Goal: Transaction & Acquisition: Purchase product/service

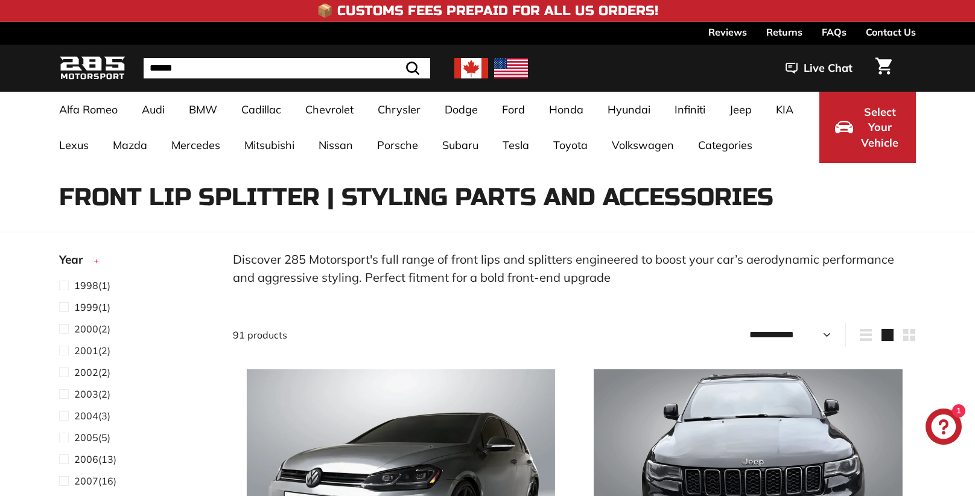
select select "**********"
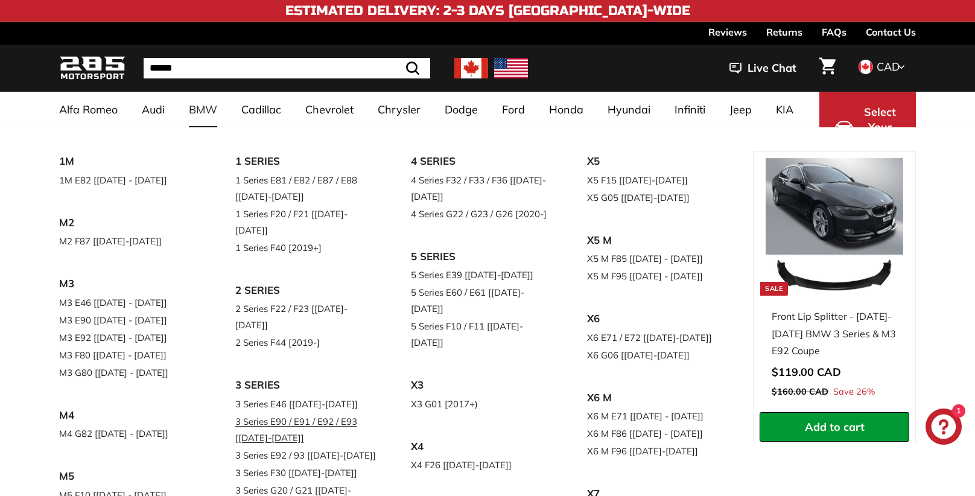
click at [314, 413] on link "3 Series E90 / E91 / E92 / E93 [[DATE]-[DATE]]" at bounding box center [306, 430] width 142 height 34
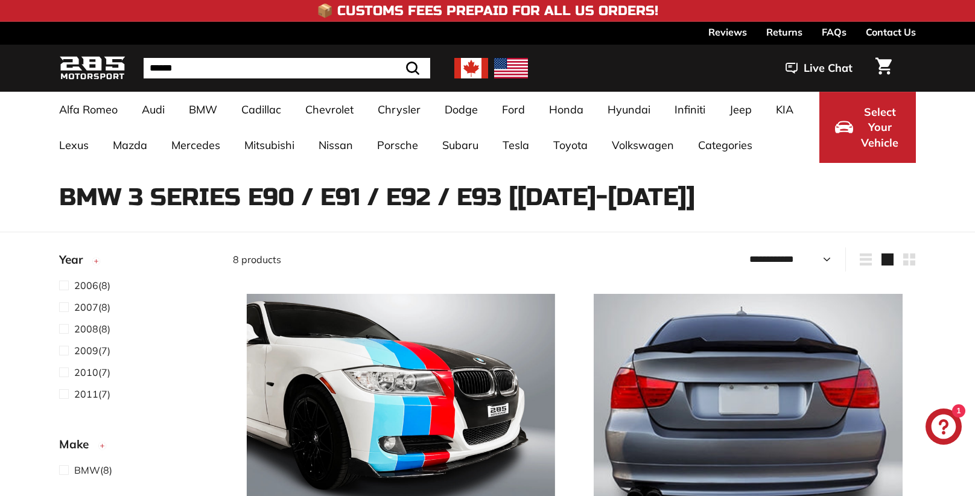
select select "**********"
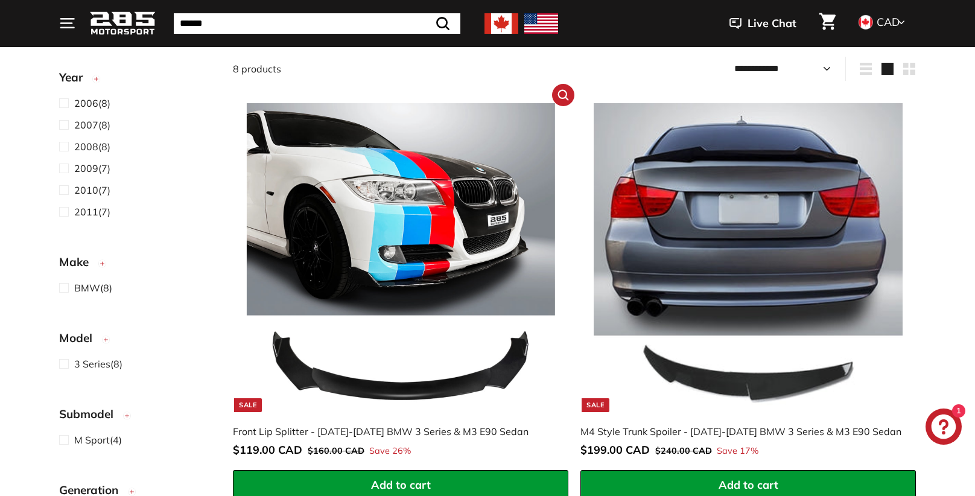
scroll to position [199, 0]
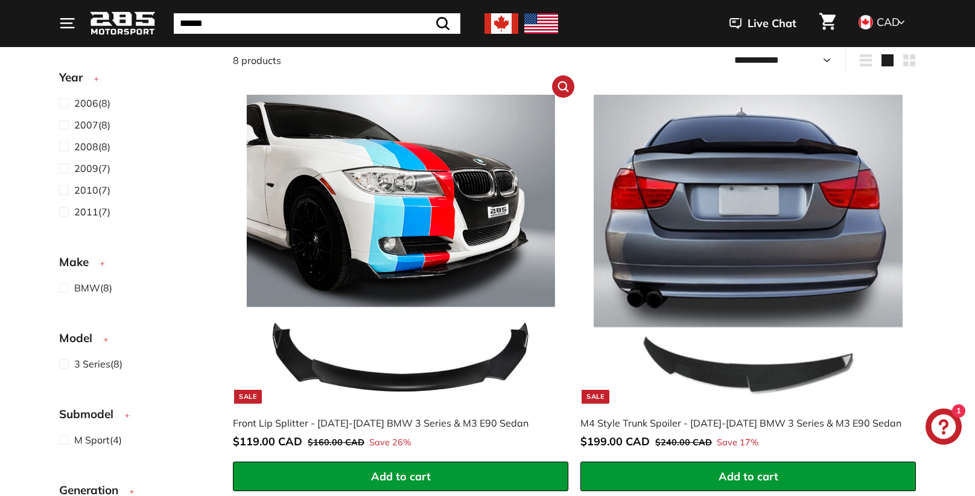
click at [410, 285] on img at bounding box center [401, 249] width 308 height 308
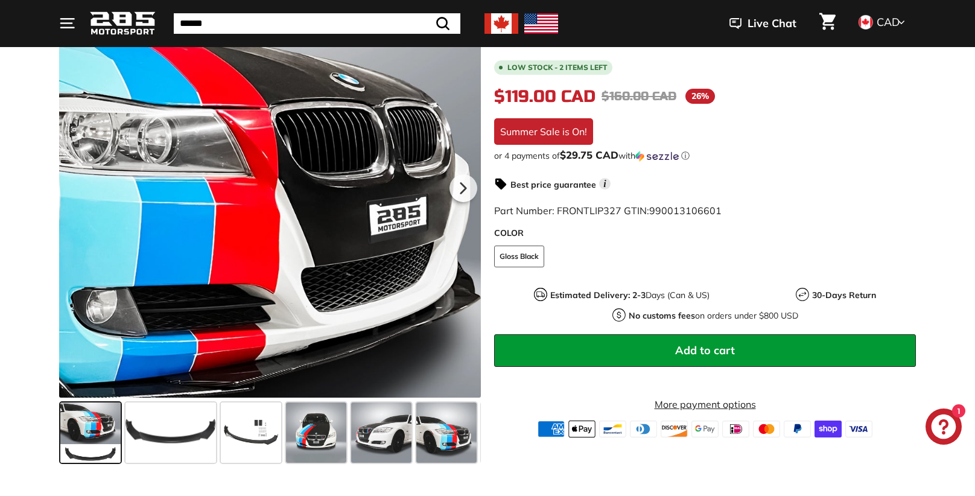
scroll to position [233, 0]
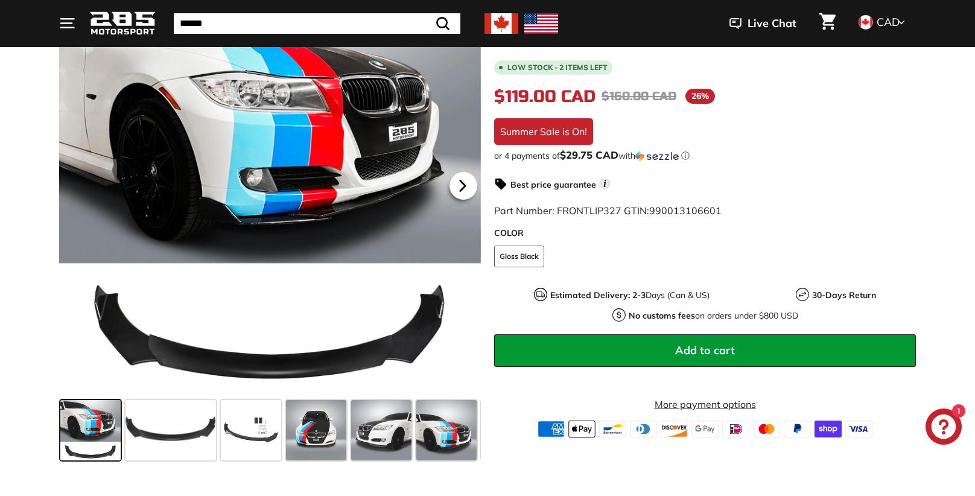
click at [462, 189] on icon at bounding box center [462, 186] width 5 height 10
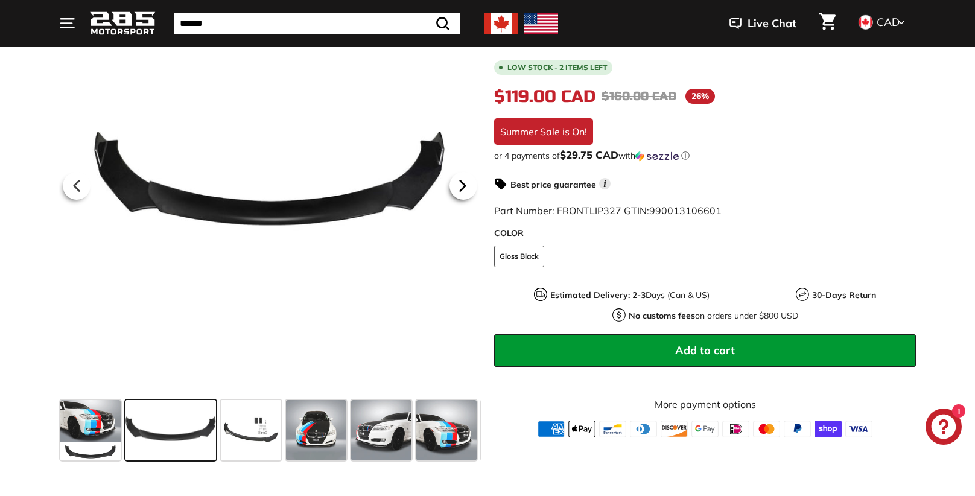
click at [461, 191] on icon at bounding box center [462, 186] width 5 height 10
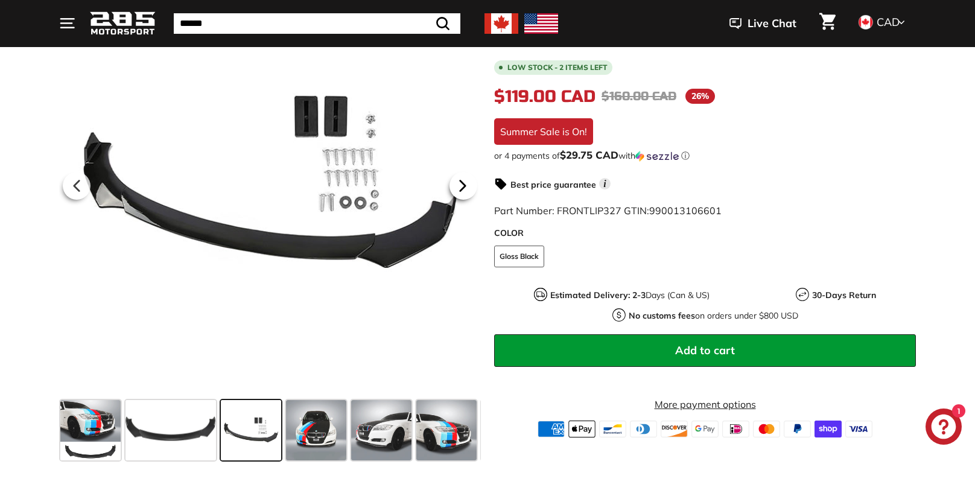
click at [461, 191] on icon at bounding box center [462, 186] width 5 height 10
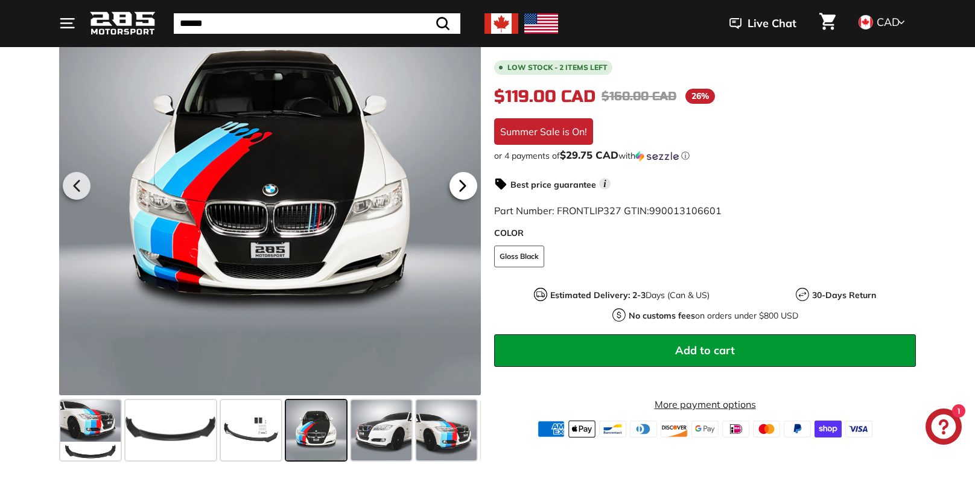
click at [461, 191] on icon at bounding box center [462, 186] width 5 height 10
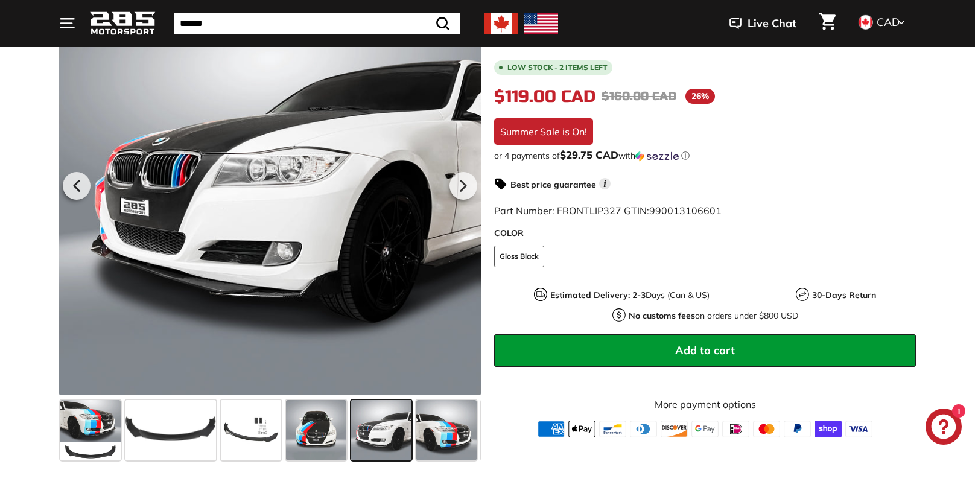
click at [317, 434] on span at bounding box center [316, 430] width 60 height 60
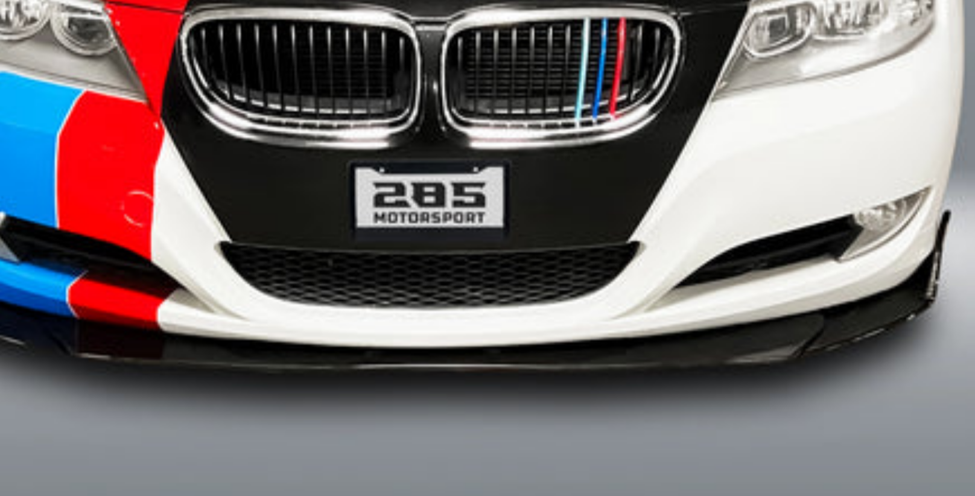
scroll to position [237, 0]
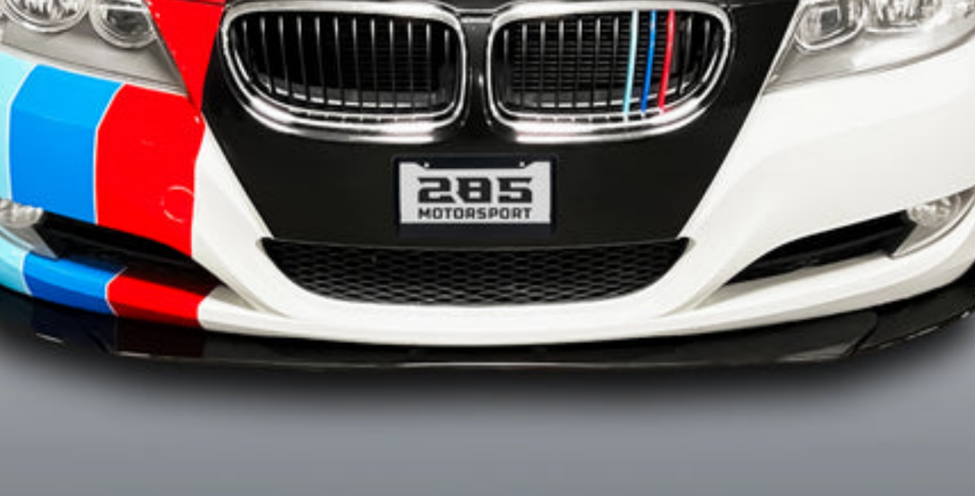
click at [272, 315] on div at bounding box center [270, 180] width 422 height 422
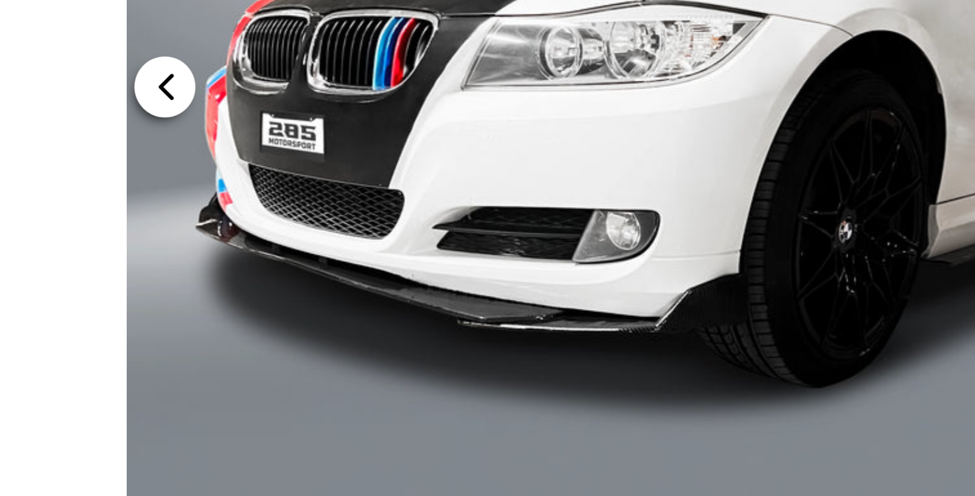
click at [78, 184] on icon at bounding box center [77, 182] width 5 height 10
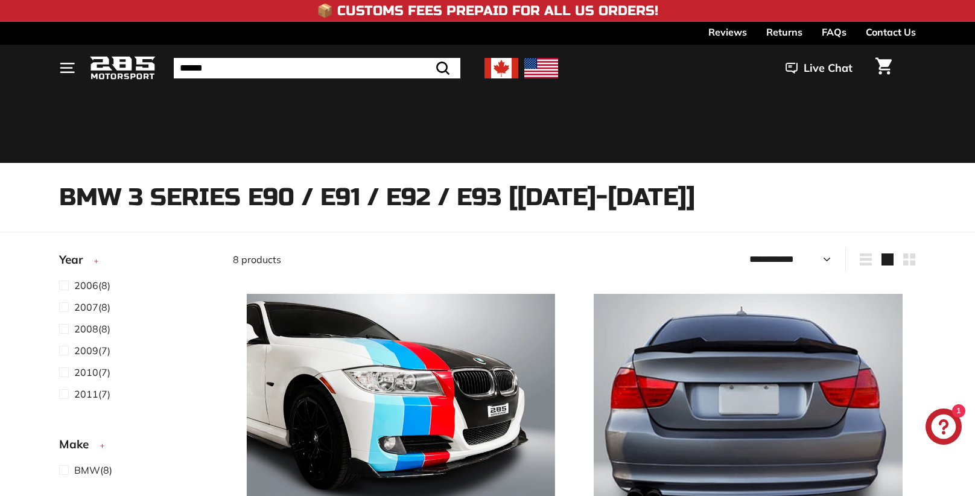
select select "**********"
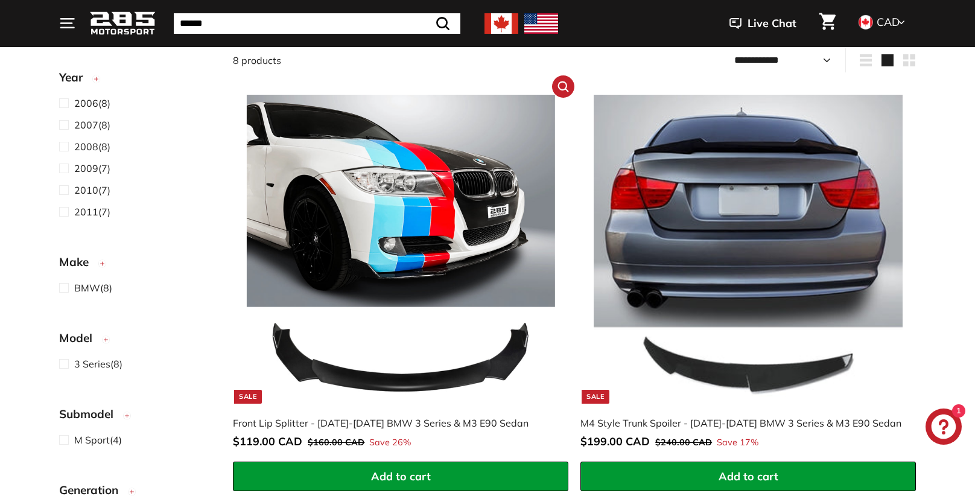
click at [430, 252] on img at bounding box center [401, 249] width 308 height 308
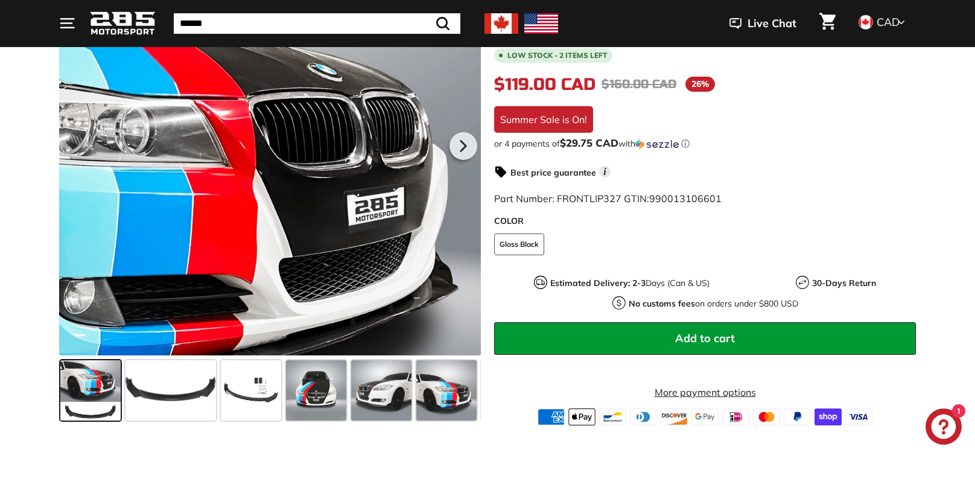
scroll to position [273, 0]
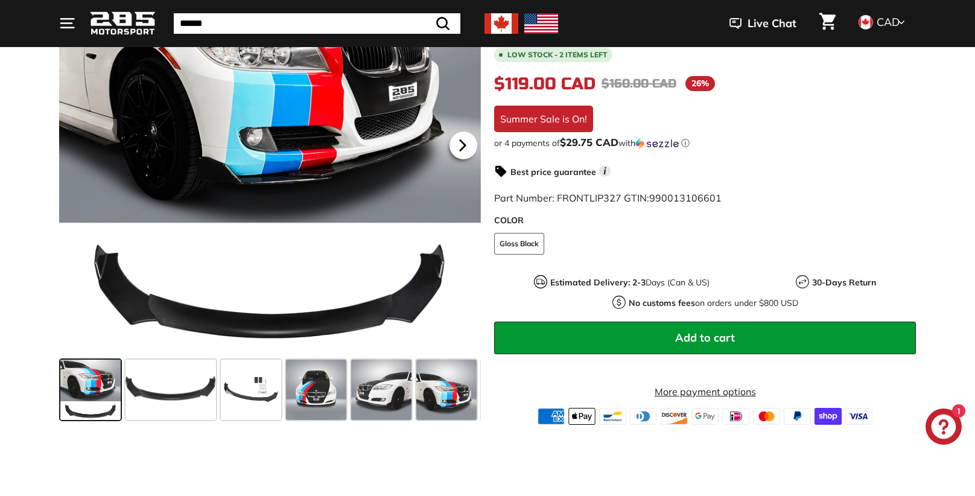
click at [461, 143] on icon at bounding box center [462, 146] width 5 height 10
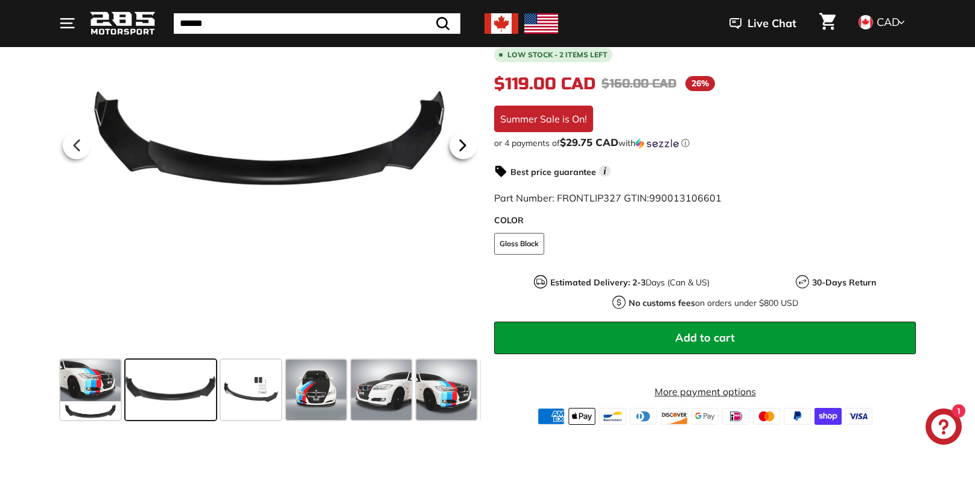
click at [461, 144] on icon at bounding box center [462, 146] width 5 height 10
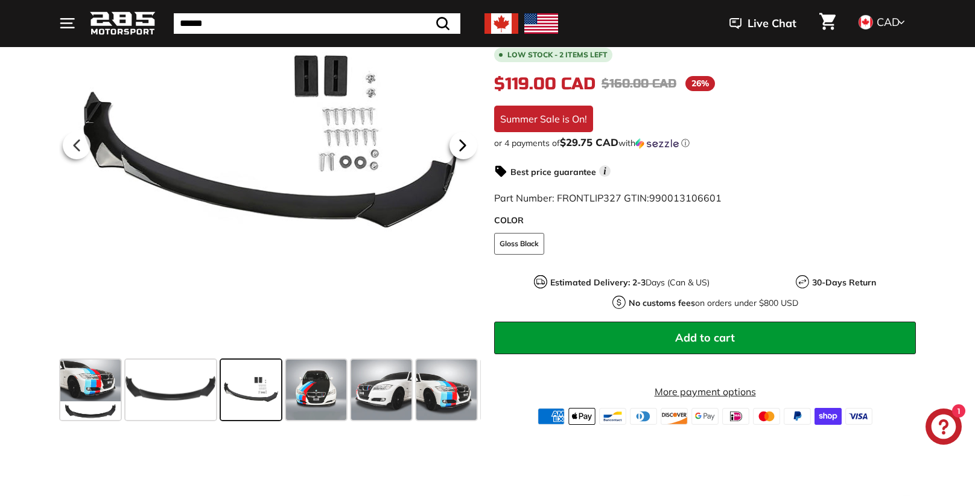
click at [461, 144] on icon at bounding box center [462, 146] width 5 height 10
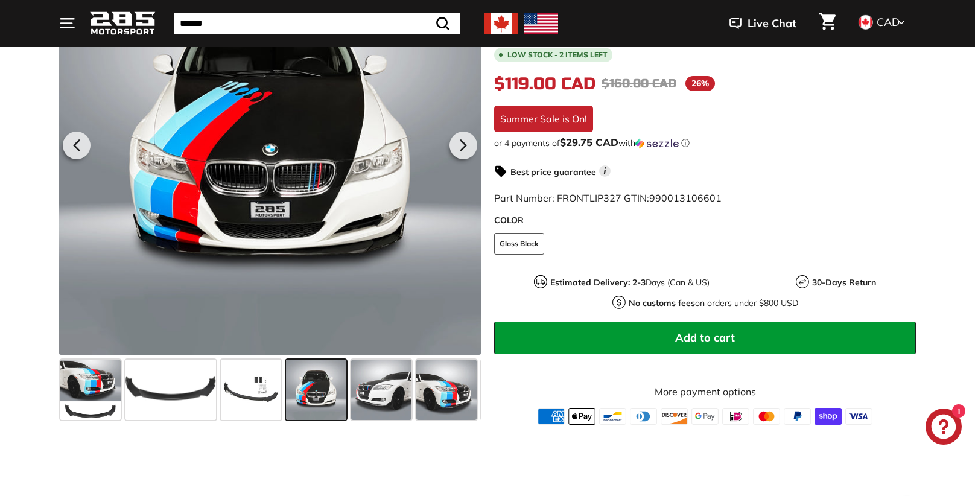
click at [406, 275] on div at bounding box center [270, 144] width 422 height 422
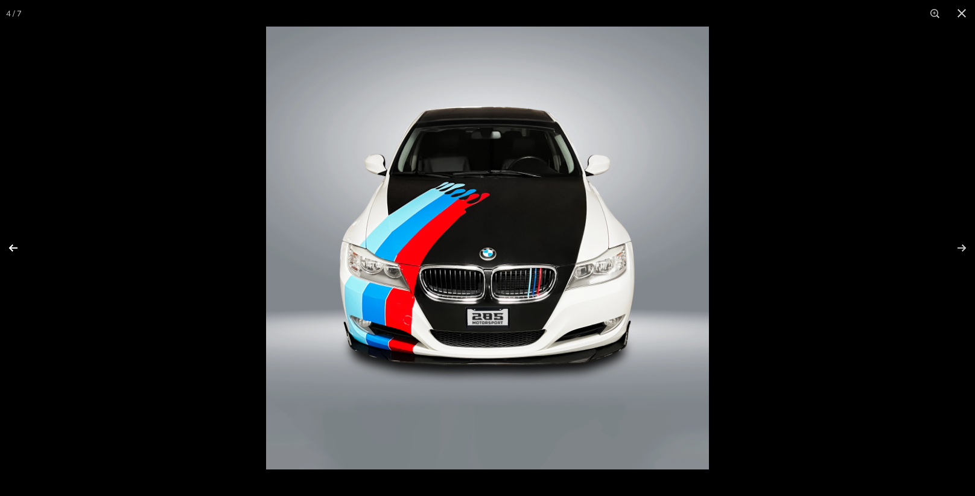
click at [13, 243] on button at bounding box center [21, 248] width 42 height 60
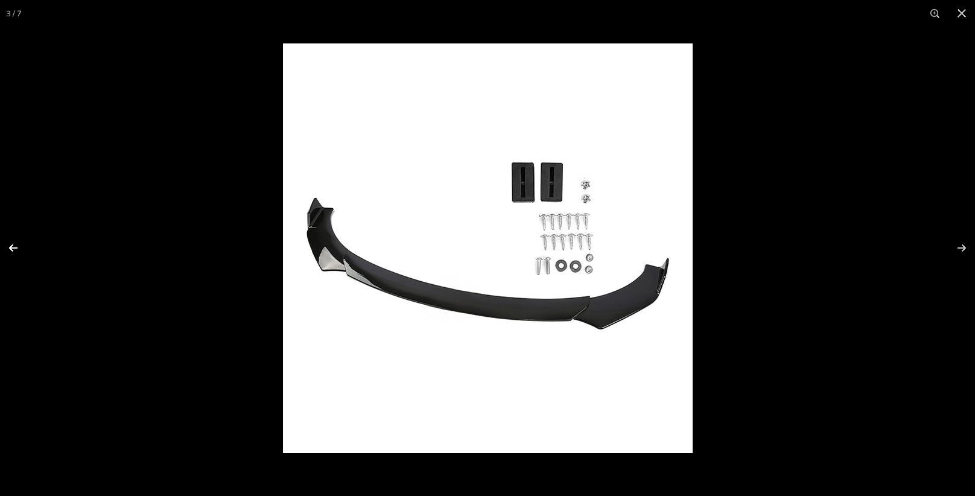
click at [13, 243] on button at bounding box center [21, 248] width 42 height 60
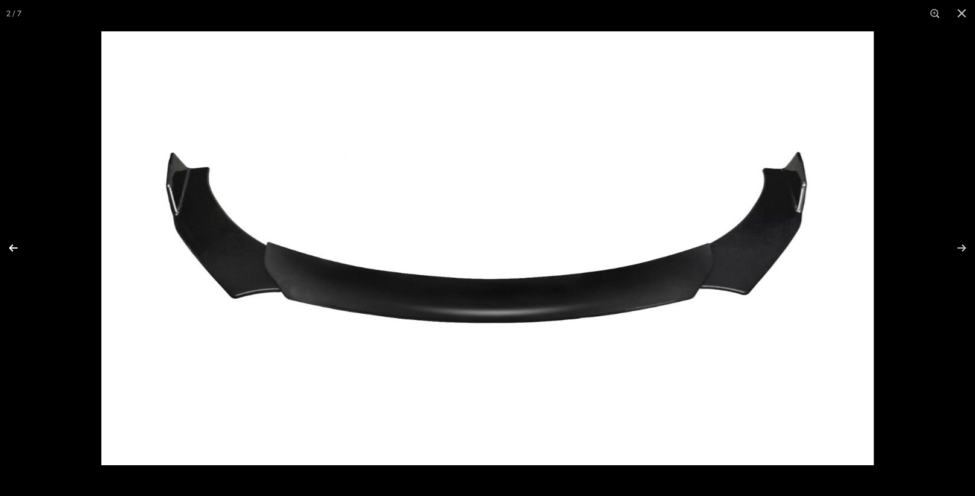
click at [13, 243] on button at bounding box center [21, 248] width 42 height 60
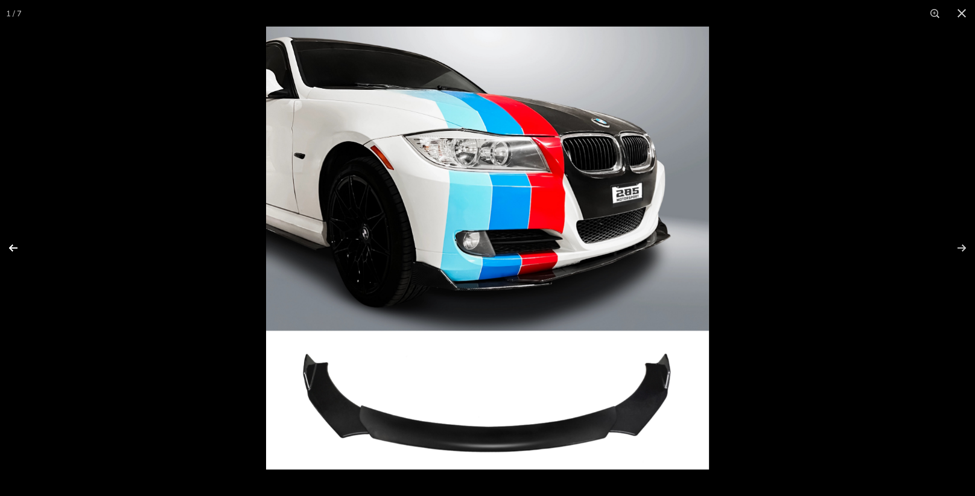
click at [17, 239] on button at bounding box center [21, 248] width 42 height 60
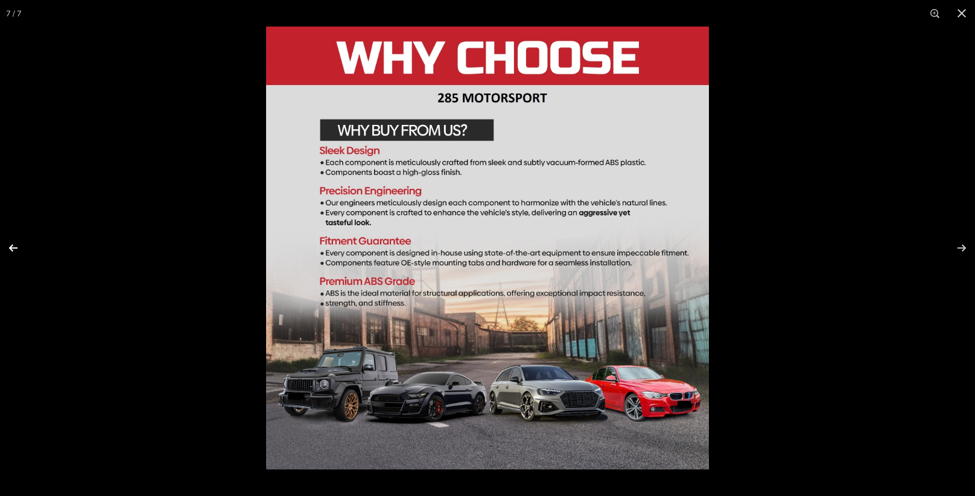
scroll to position [0, 63]
click at [17, 239] on button at bounding box center [21, 248] width 42 height 60
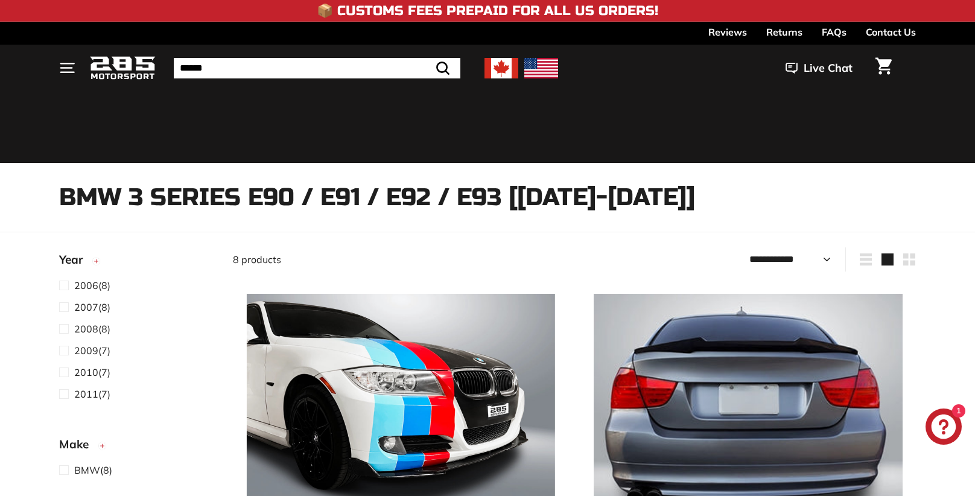
select select "**********"
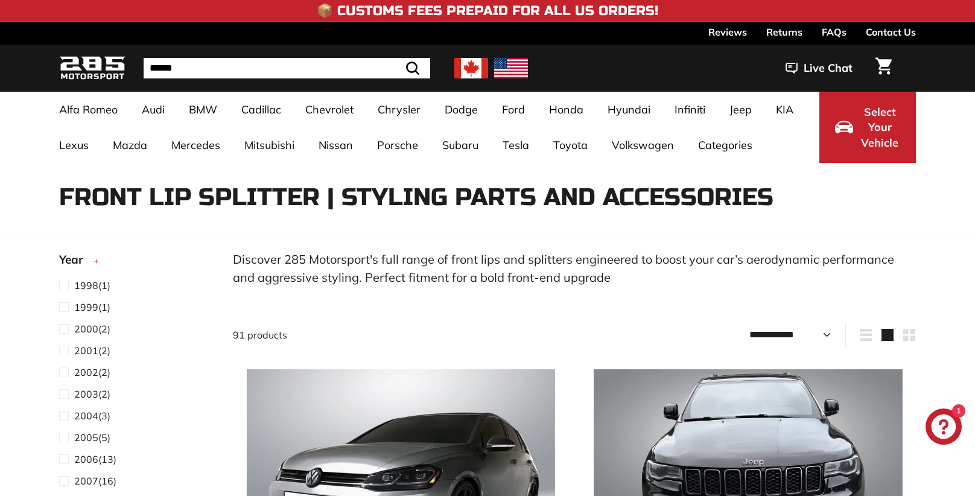
select select "**********"
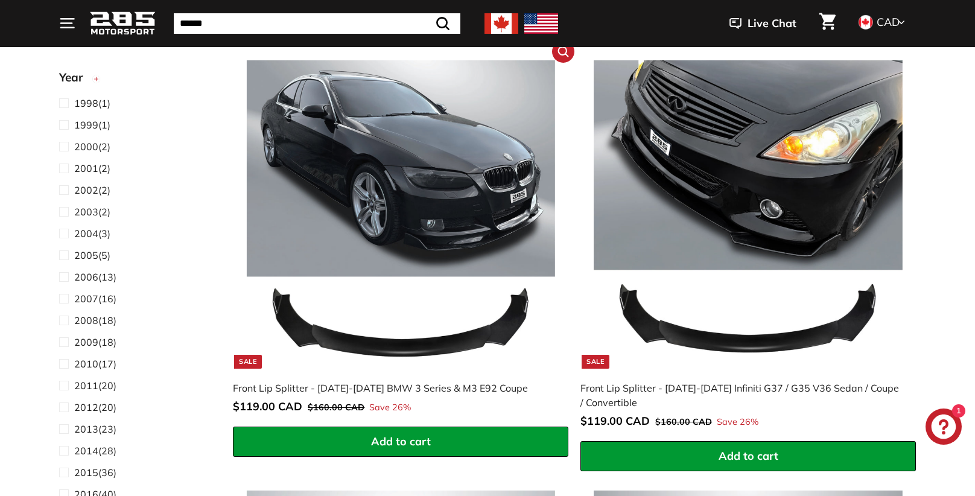
scroll to position [2029, 0]
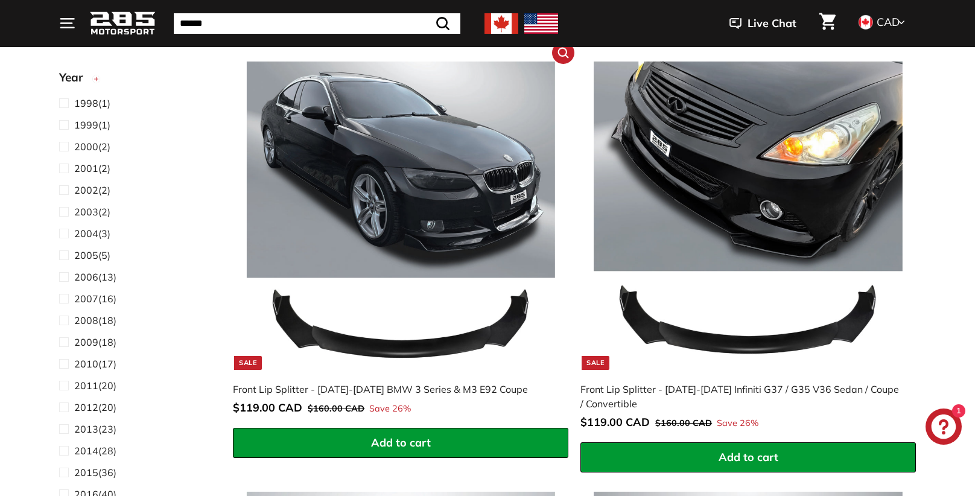
click at [483, 212] on img at bounding box center [401, 216] width 308 height 308
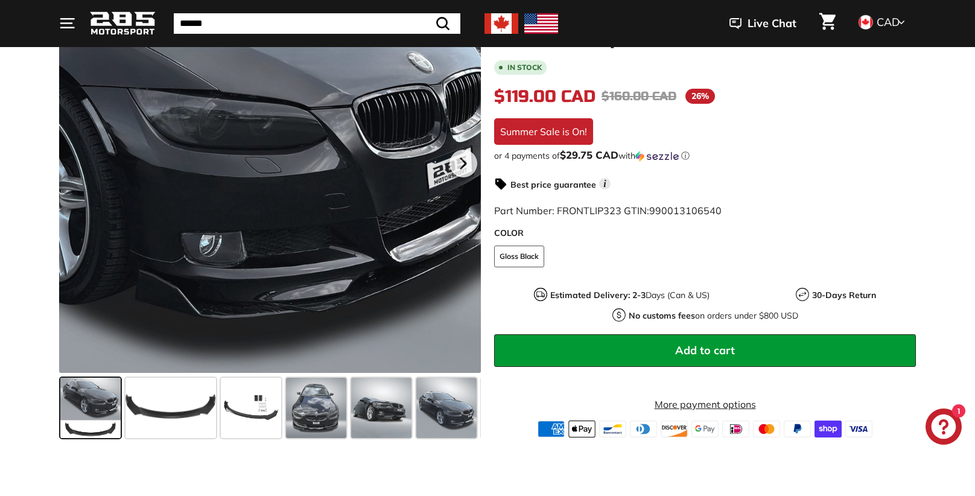
scroll to position [258, 0]
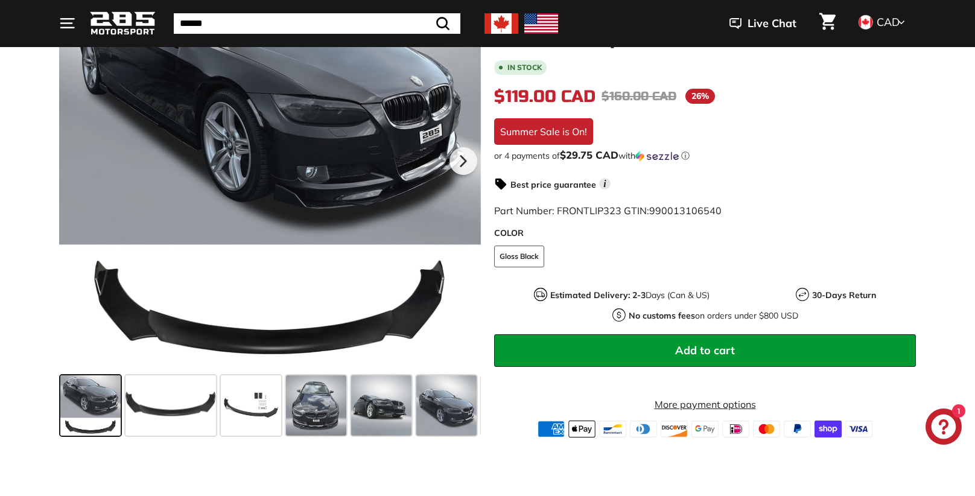
click at [322, 433] on span at bounding box center [316, 405] width 60 height 60
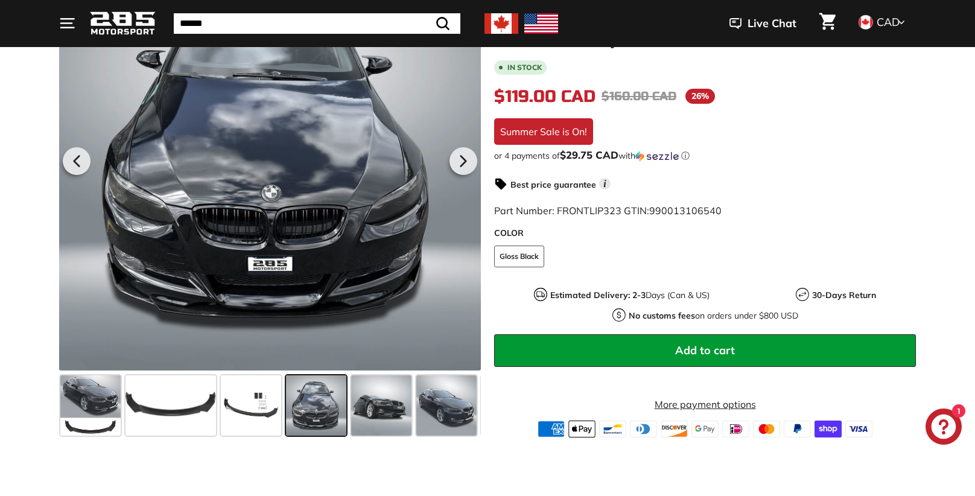
click at [322, 433] on span at bounding box center [316, 405] width 60 height 60
click at [425, 310] on div at bounding box center [270, 160] width 422 height 422
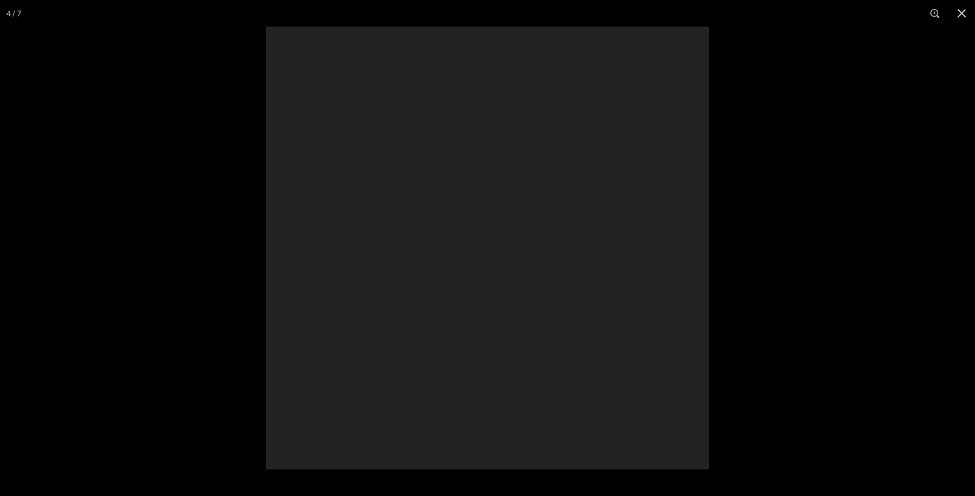
click at [425, 310] on div at bounding box center [487, 248] width 443 height 443
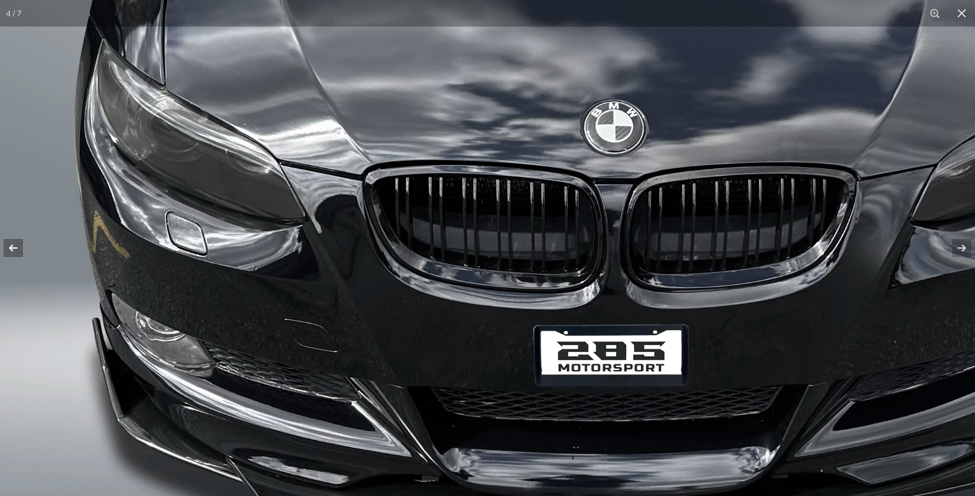
click at [8, 244] on button at bounding box center [21, 248] width 42 height 60
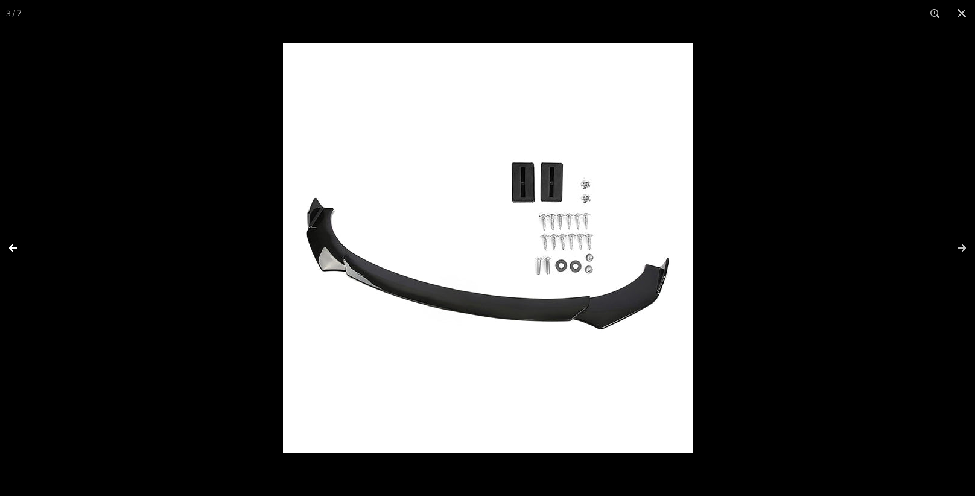
click at [12, 246] on button at bounding box center [21, 248] width 42 height 60
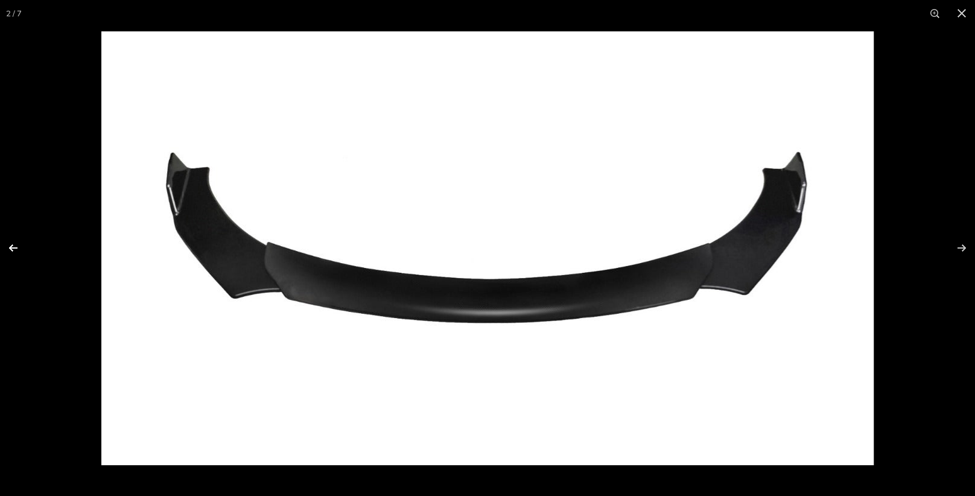
click at [12, 246] on button at bounding box center [21, 248] width 42 height 60
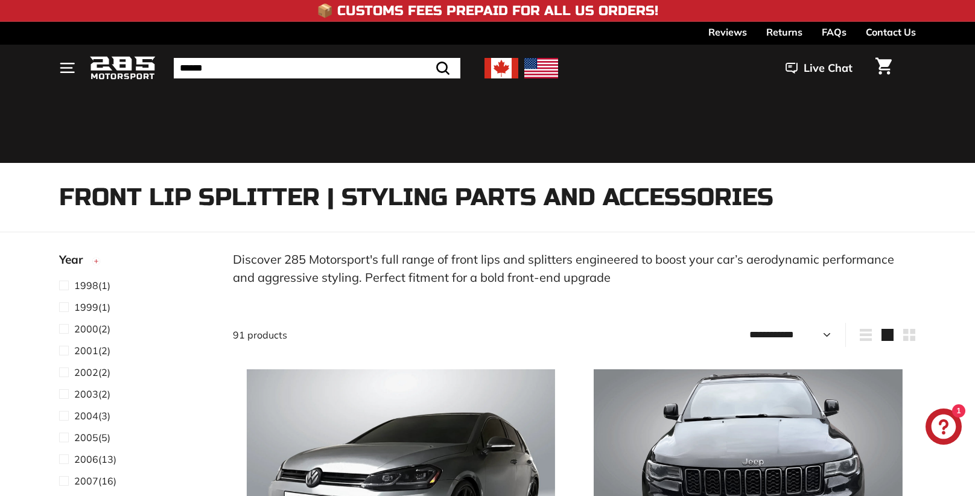
select select "**********"
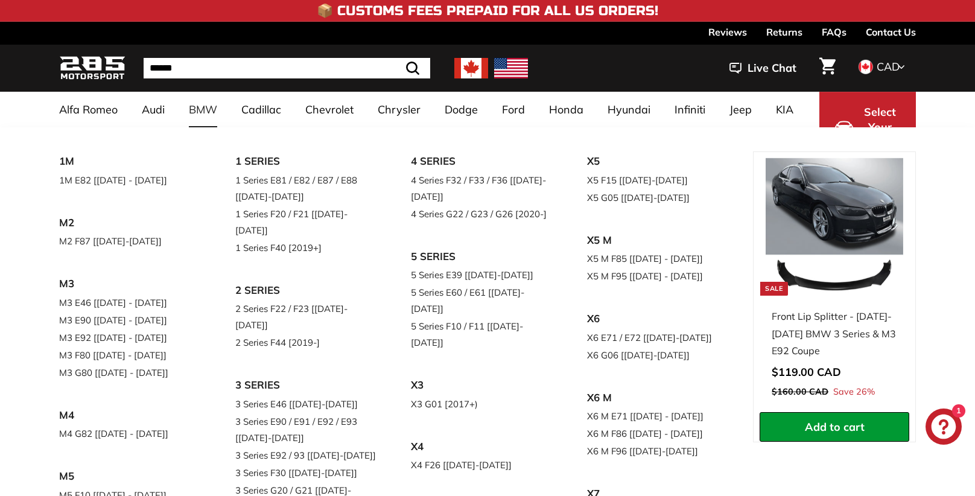
click at [206, 105] on link "BMW" at bounding box center [203, 110] width 52 height 36
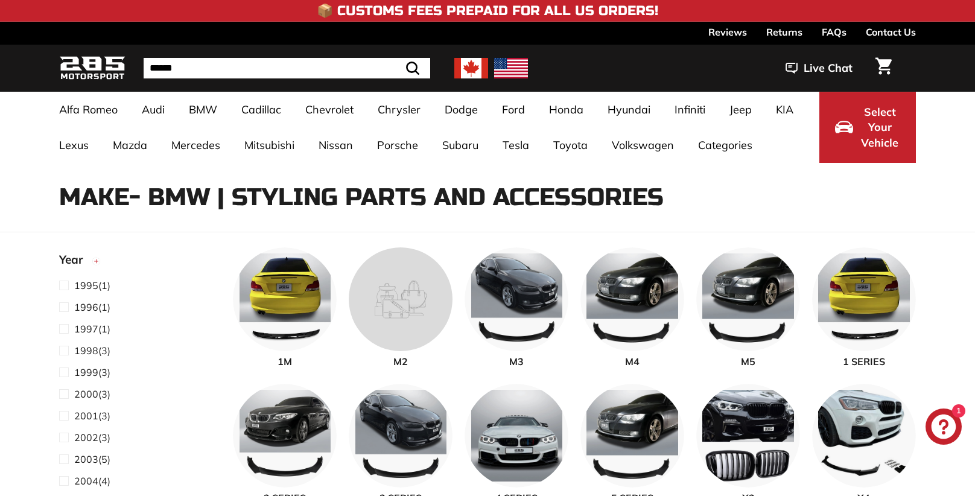
select select "**********"
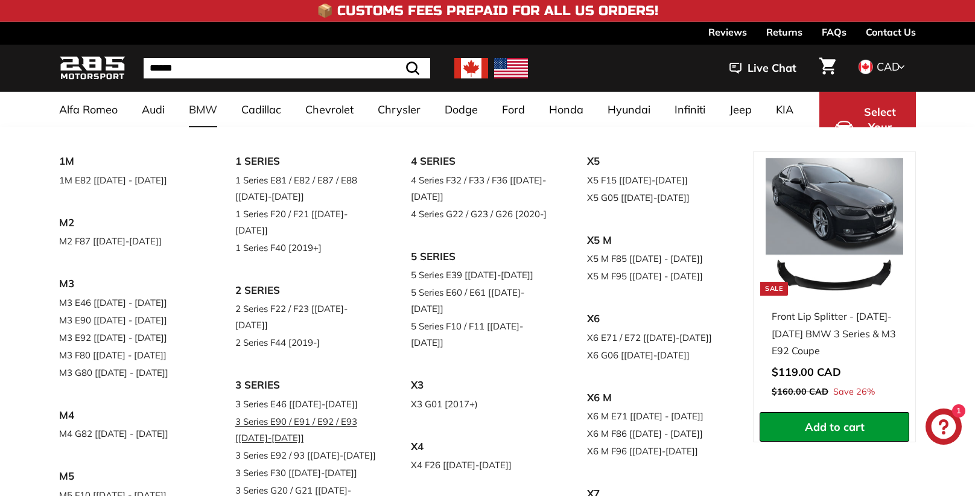
click at [304, 413] on link "3 Series E90 / E91 / E92 / E93 [[DATE]-[DATE]]" at bounding box center [306, 430] width 142 height 34
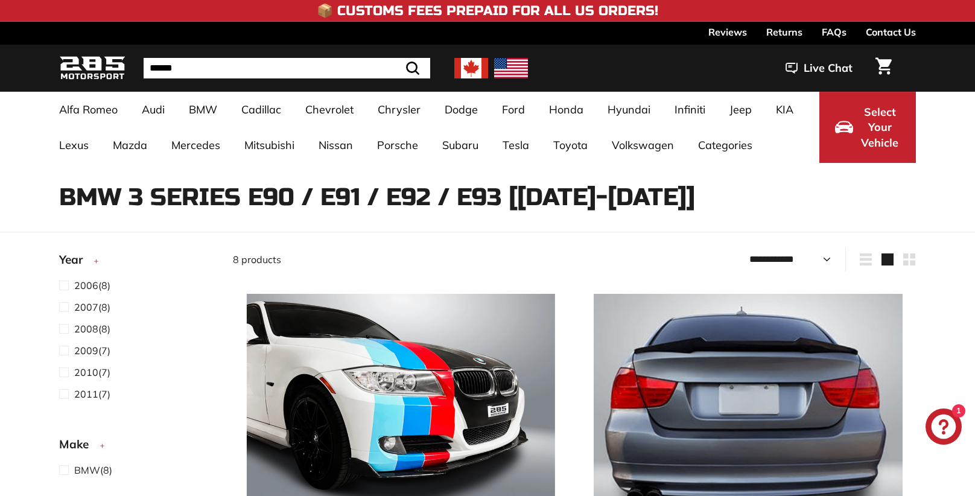
select select "**********"
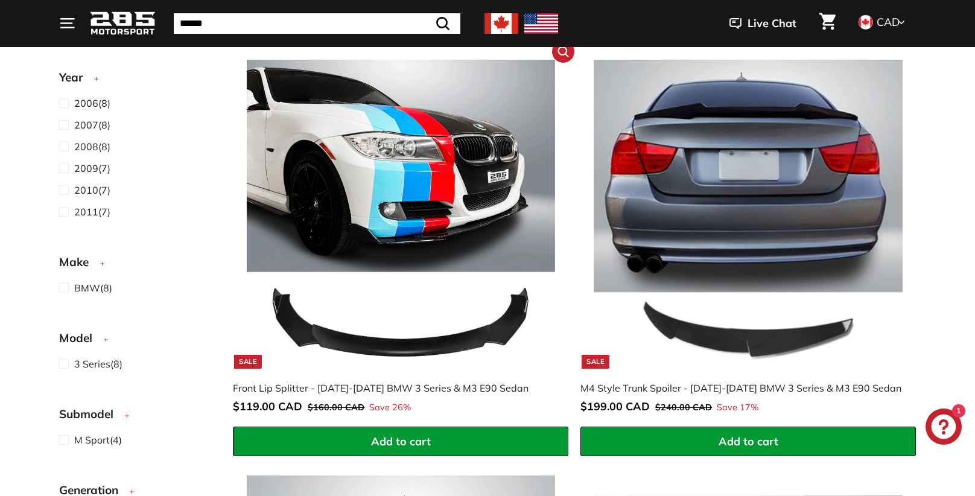
scroll to position [234, 0]
click at [419, 227] on img at bounding box center [401, 214] width 308 height 308
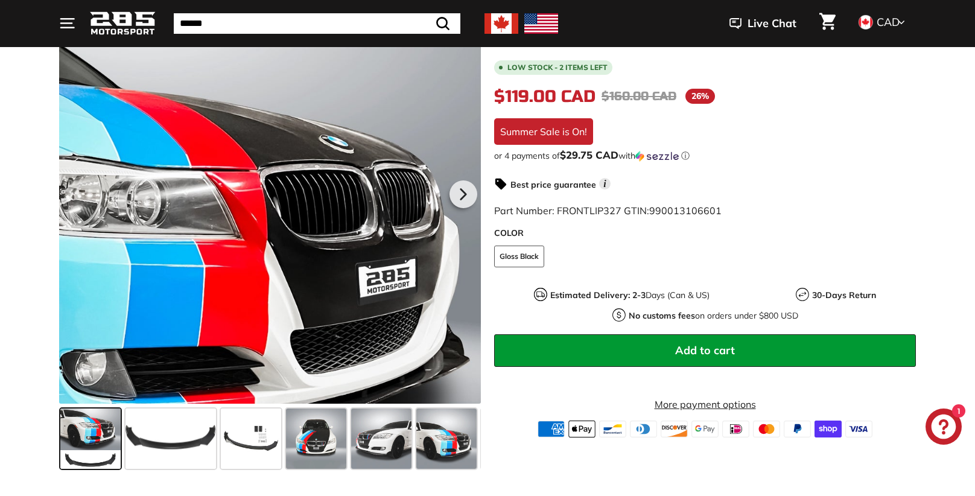
scroll to position [224, 0]
click at [402, 260] on div at bounding box center [270, 193] width 422 height 422
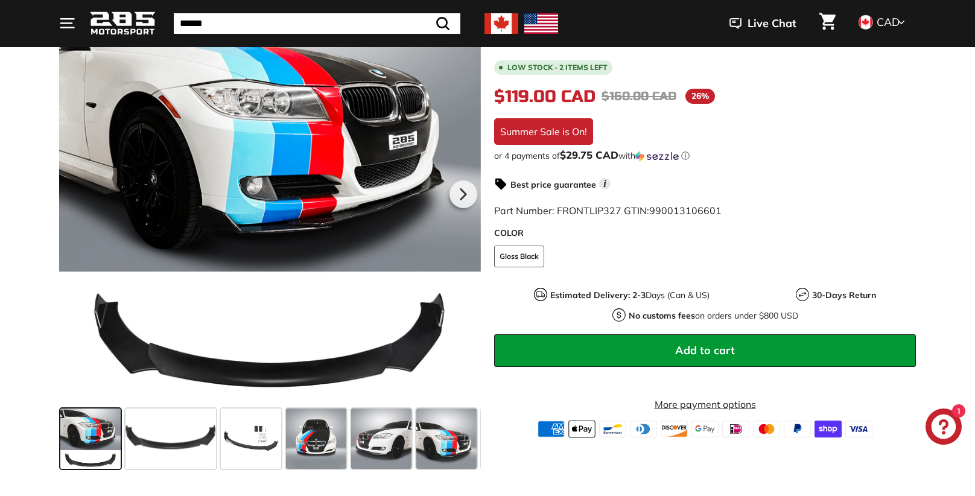
click at [402, 260] on div at bounding box center [270, 192] width 422 height 422
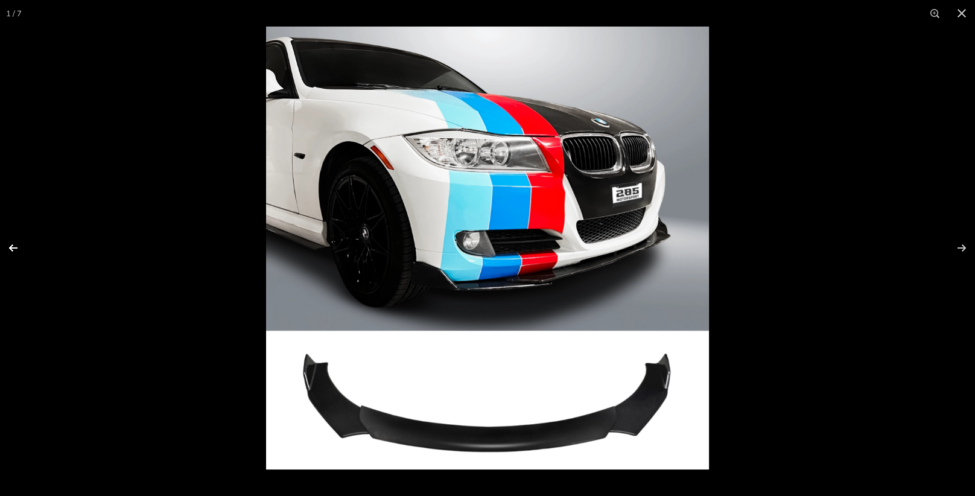
click at [13, 249] on button at bounding box center [21, 248] width 42 height 60
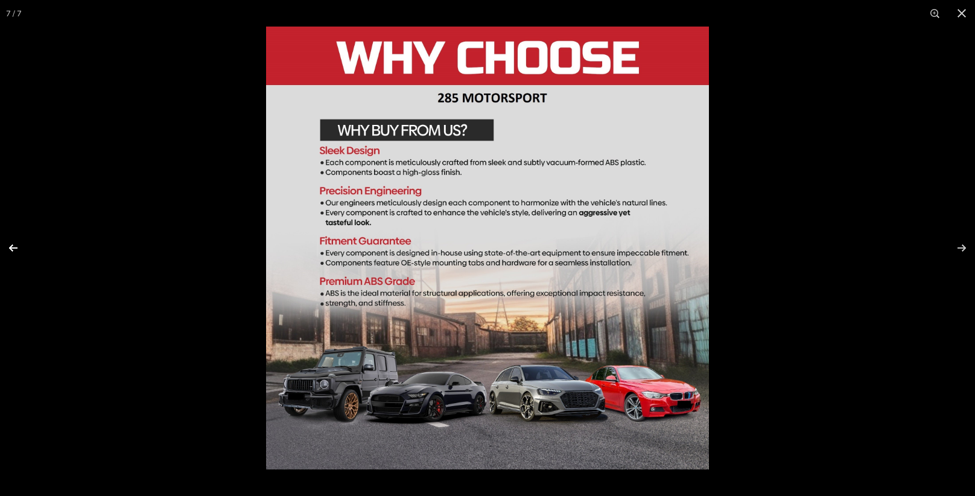
scroll to position [0, 63]
click at [13, 249] on button at bounding box center [21, 248] width 42 height 60
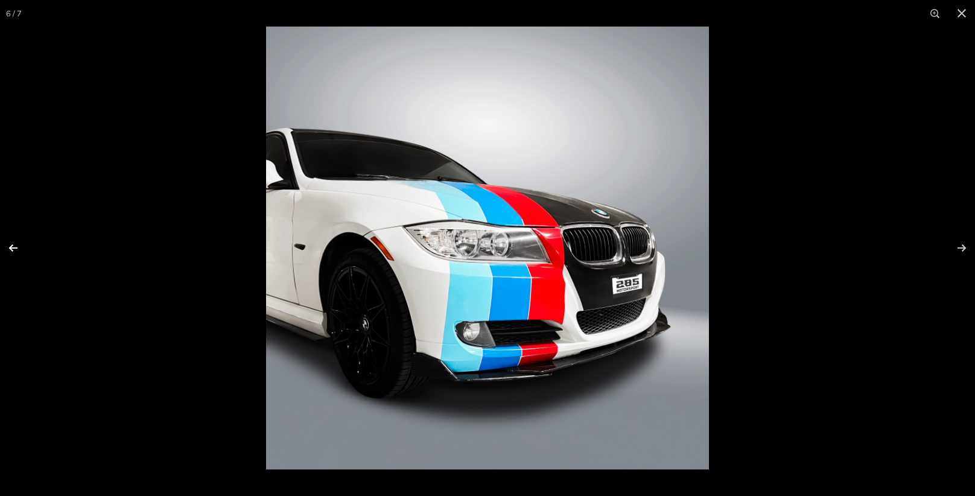
click at [13, 249] on button at bounding box center [21, 248] width 42 height 60
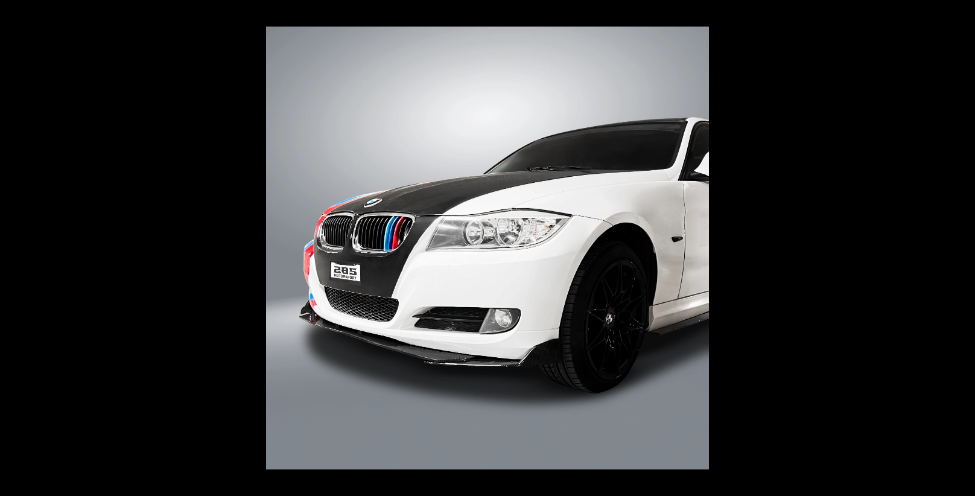
click at [13, 249] on button at bounding box center [21, 248] width 42 height 60
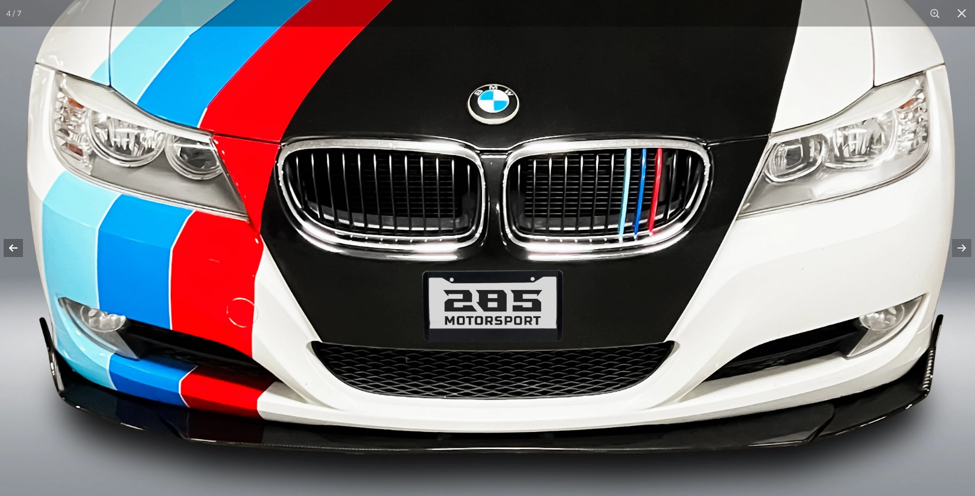
click at [11, 244] on button at bounding box center [21, 248] width 42 height 60
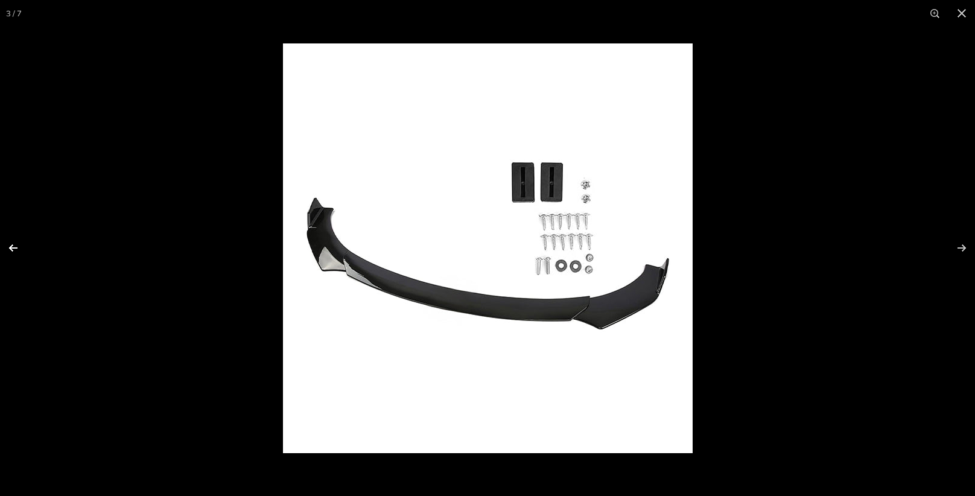
click at [11, 244] on button at bounding box center [21, 248] width 42 height 60
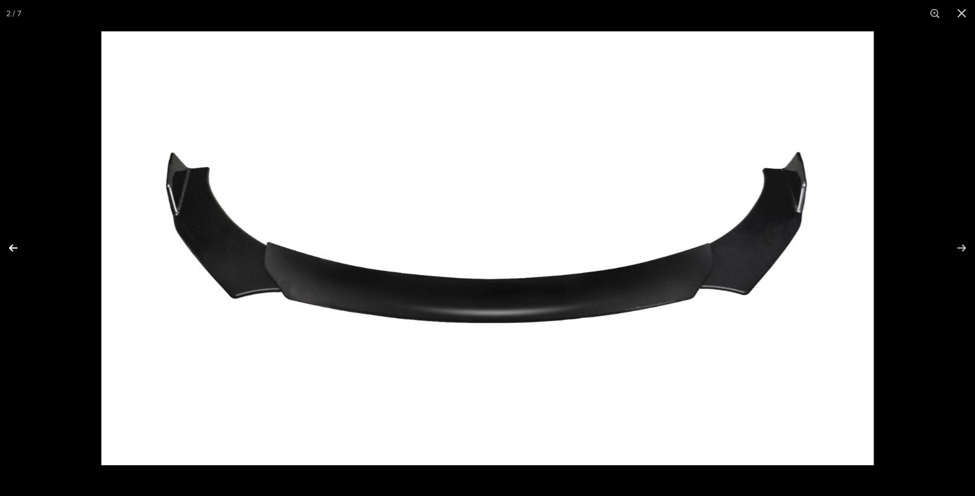
scroll to position [0, 0]
click at [11, 244] on button at bounding box center [21, 248] width 42 height 60
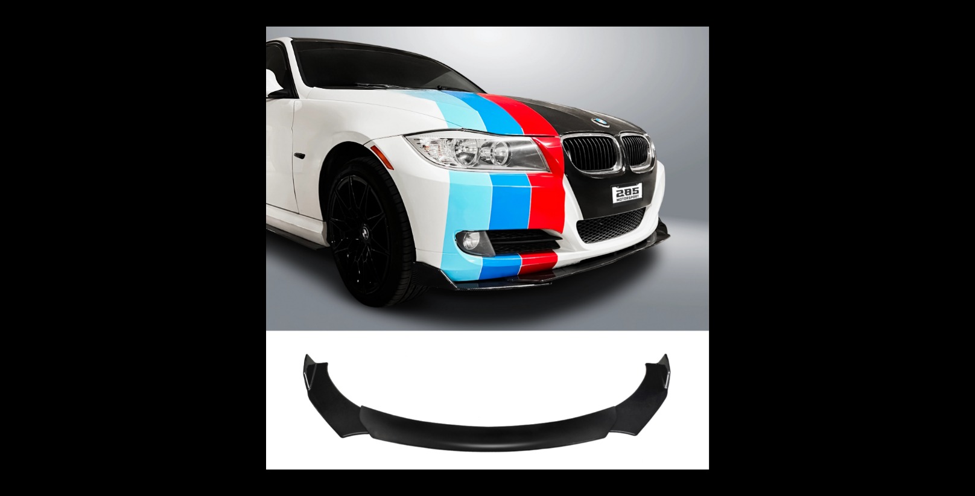
click at [11, 244] on button at bounding box center [21, 248] width 42 height 60
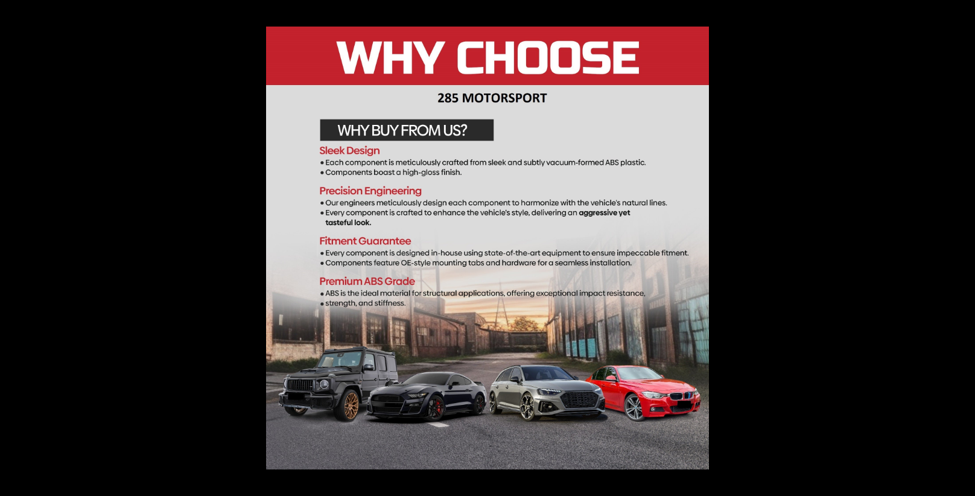
scroll to position [0, 63]
click at [11, 244] on button at bounding box center [21, 248] width 42 height 60
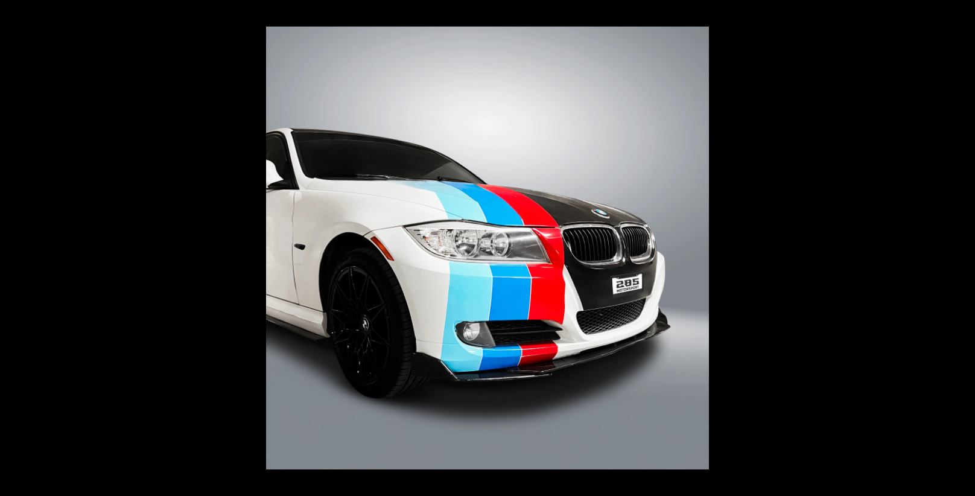
click at [11, 244] on button at bounding box center [21, 248] width 42 height 60
